Goal: Find specific page/section: Find specific page/section

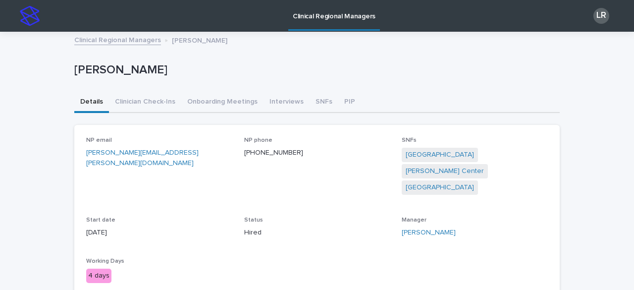
click at [134, 40] on link "Clinical Regional Managers" at bounding box center [117, 39] width 87 height 11
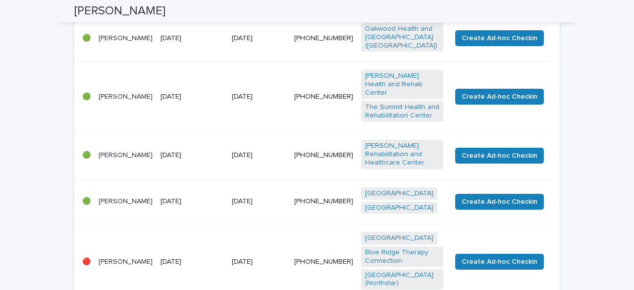
scroll to position [459, 0]
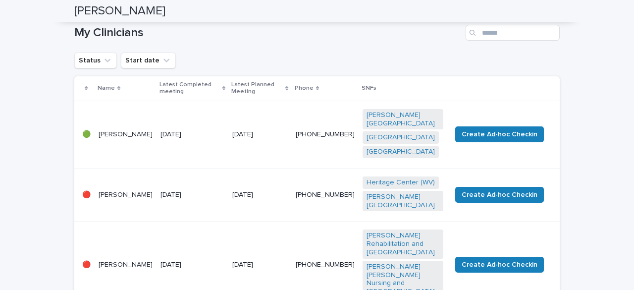
scroll to position [118, 0]
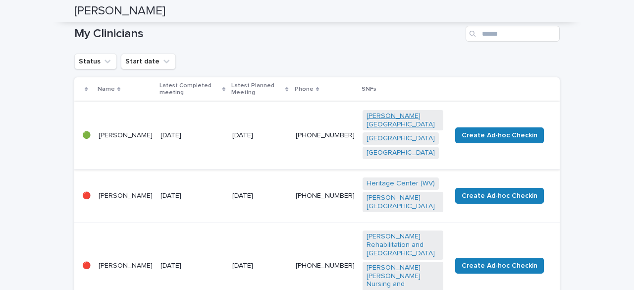
click at [377, 116] on link "[PERSON_NAME][GEOGRAPHIC_DATA]" at bounding box center [403, 120] width 73 height 17
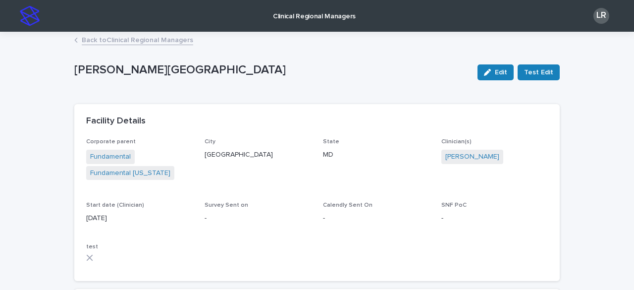
click at [147, 42] on link "Back to Clinical Regional Managers" at bounding box center [138, 39] width 112 height 11
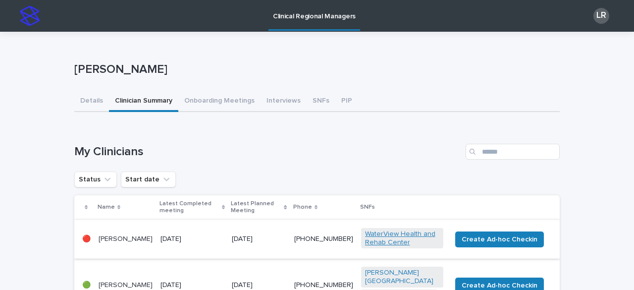
click at [399, 235] on link "WaterView Health and Rehab Center" at bounding box center [402, 238] width 74 height 17
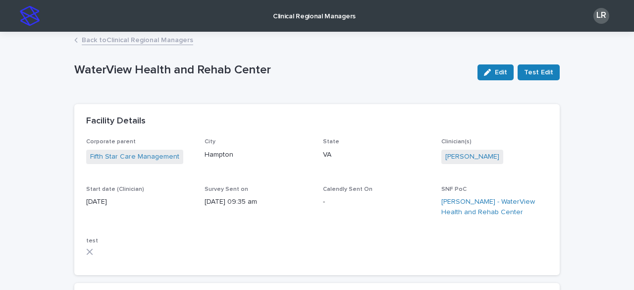
click at [134, 43] on link "Back to Clinical Regional Managers" at bounding box center [138, 39] width 112 height 11
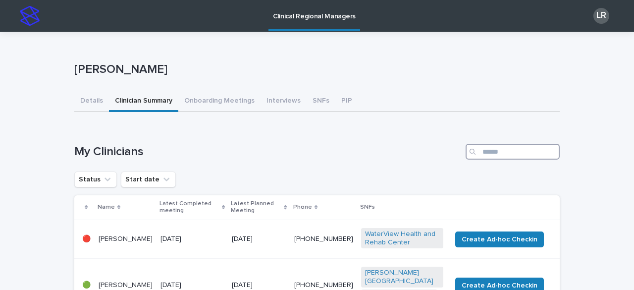
click at [512, 152] on input "Search" at bounding box center [513, 152] width 94 height 16
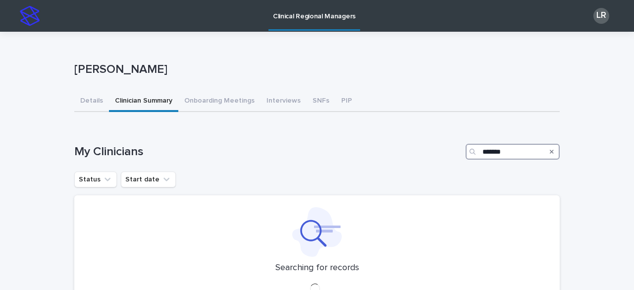
type input "*******"
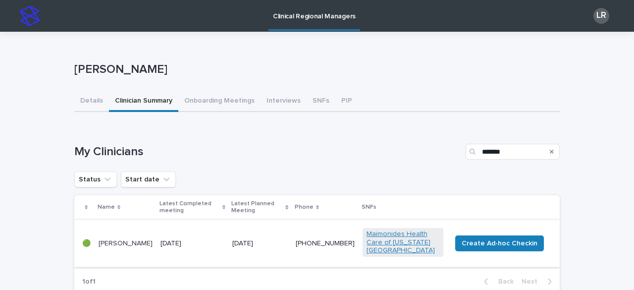
click at [395, 240] on link "Maimonides Health Care of [US_STATE][GEOGRAPHIC_DATA]" at bounding box center [403, 242] width 73 height 25
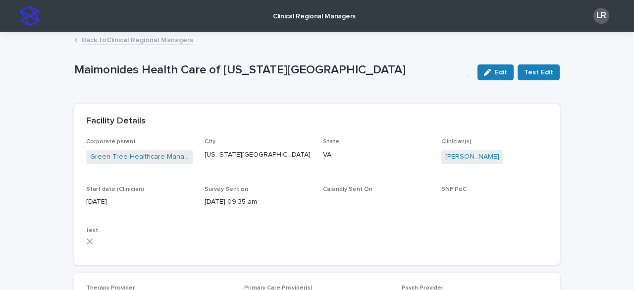
click at [140, 42] on link "Back to Clinical Regional Managers" at bounding box center [138, 39] width 112 height 11
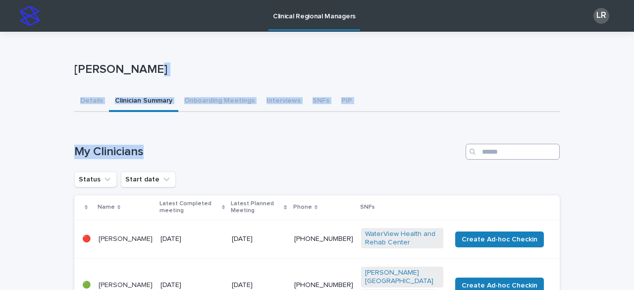
drag, startPoint x: 140, startPoint y: 42, endPoint x: 518, endPoint y: 152, distance: 393.7
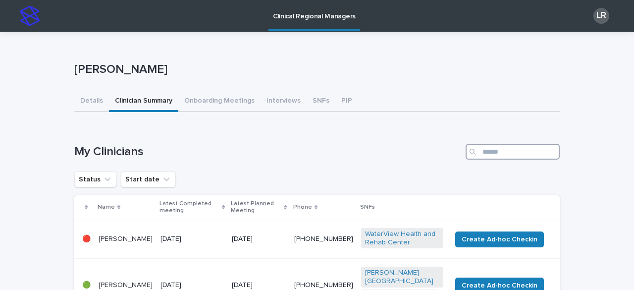
click at [518, 152] on input "Search" at bounding box center [513, 152] width 94 height 16
type input "******"
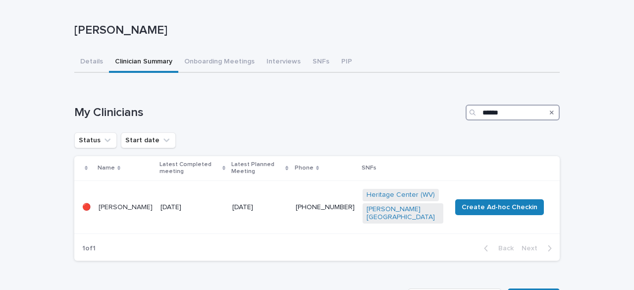
scroll to position [42, 0]
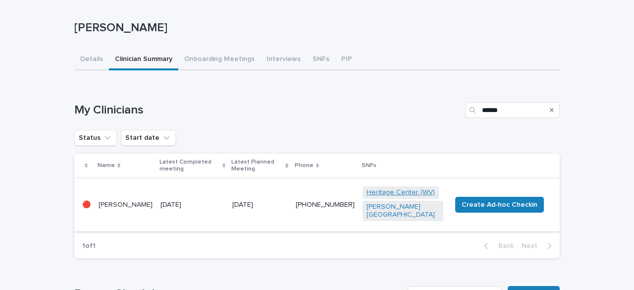
click at [386, 188] on link "Heritage Center (WV)" at bounding box center [401, 192] width 68 height 8
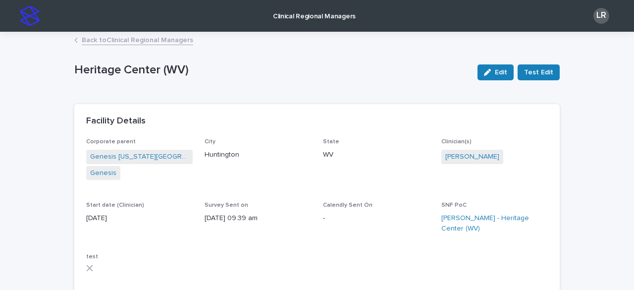
click at [100, 40] on link "Back to Clinical Regional Managers" at bounding box center [138, 39] width 112 height 11
